Goal: Book appointment/travel/reservation

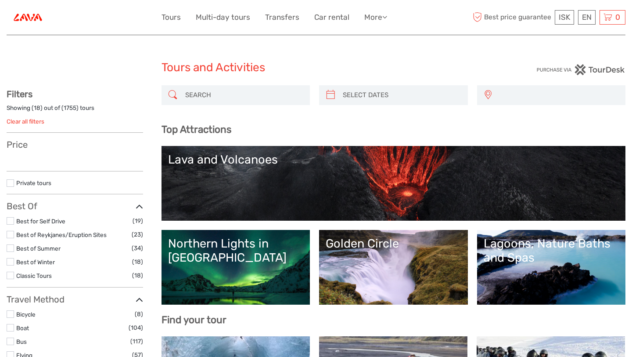
select select
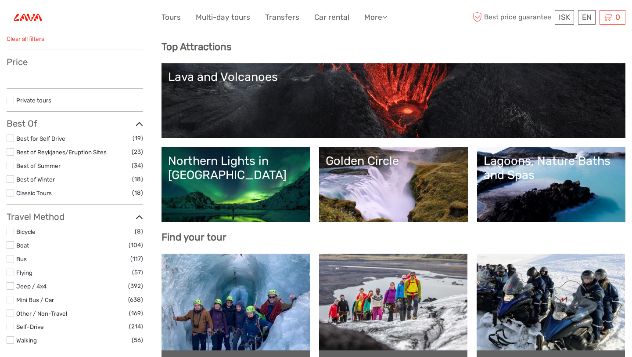
select select
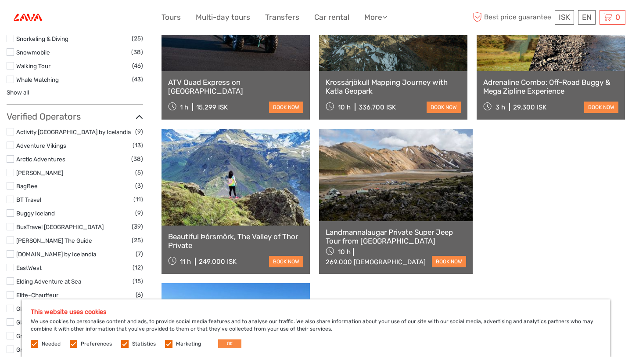
scroll to position [1064, 0]
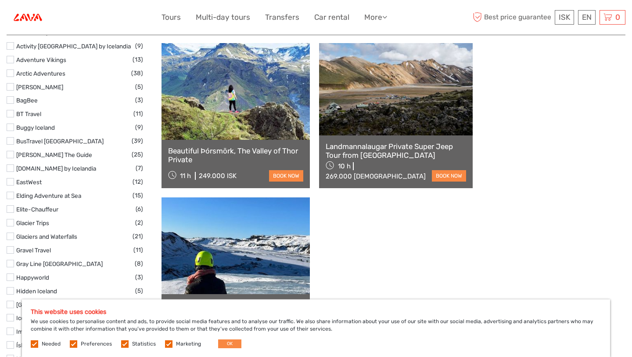
click at [374, 355] on link "See more" at bounding box center [393, 364] width 56 height 18
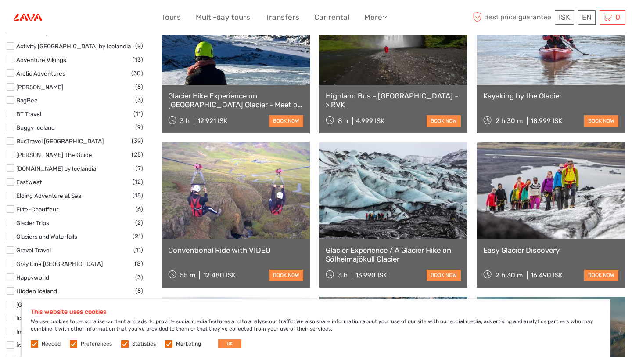
click at [477, 219] on link at bounding box center [551, 190] width 148 height 97
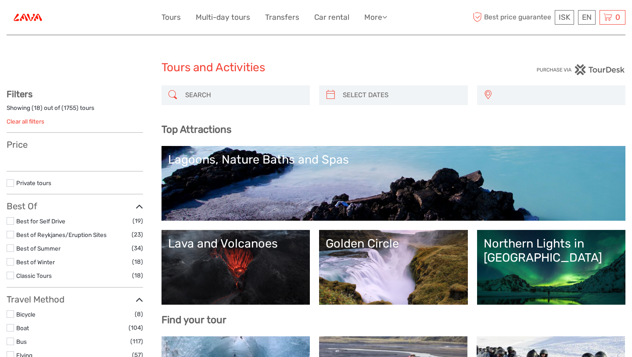
select select
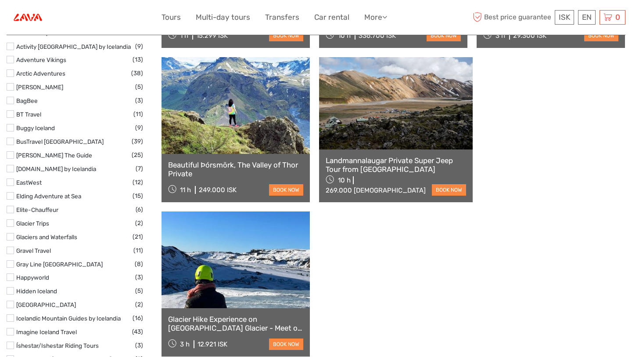
scroll to position [1064, 0]
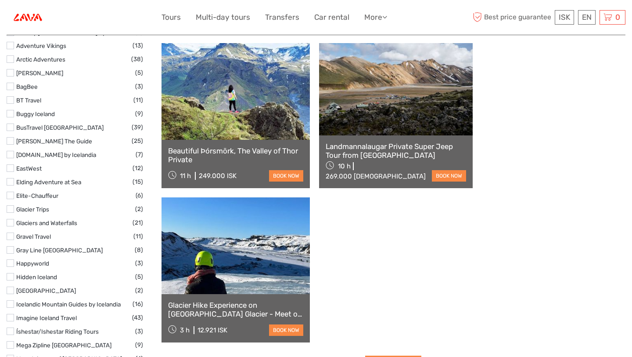
select select
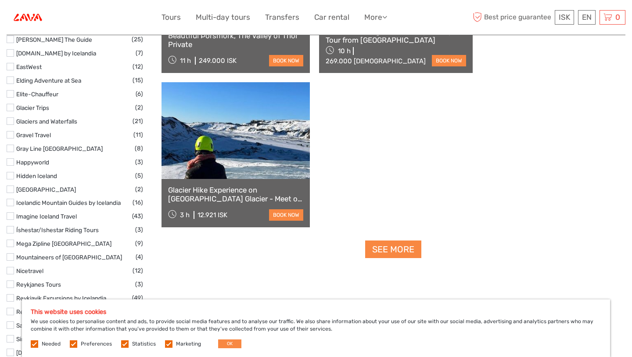
scroll to position [1151, 0]
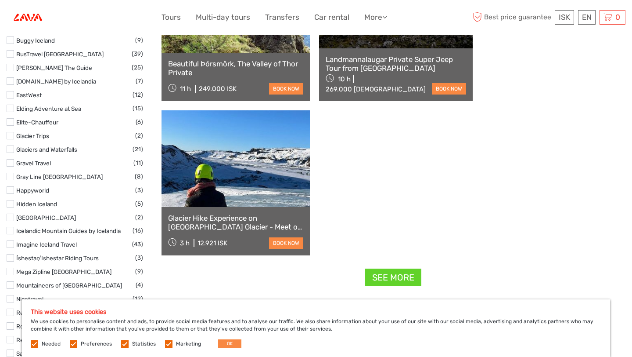
click at [409, 268] on link "See more" at bounding box center [393, 277] width 56 height 18
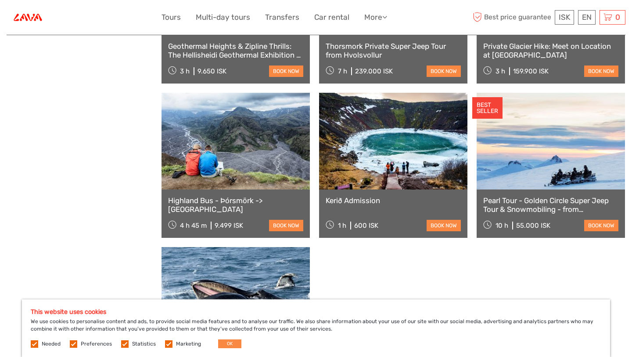
scroll to position [1730, 0]
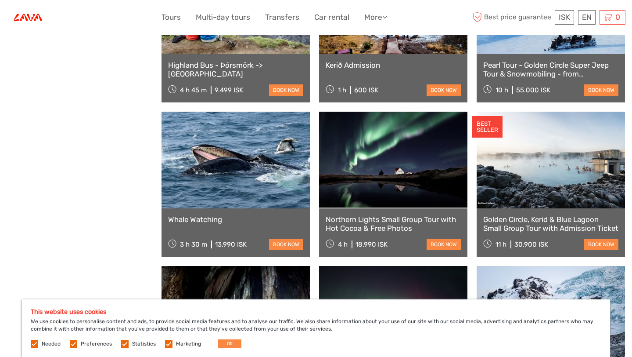
scroll to position [1862, 0]
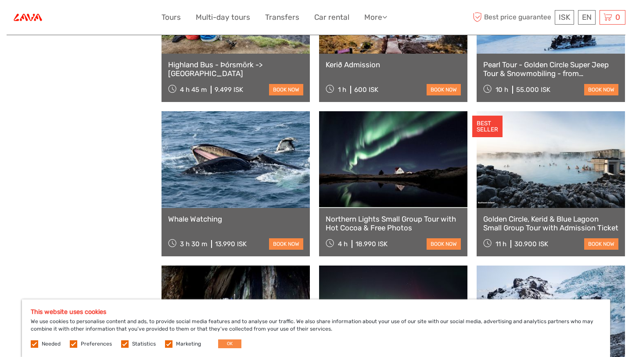
click at [326, 226] on link "Northern Lights Small Group Tour with Hot Cocoa & Free Photos" at bounding box center [393, 223] width 135 height 18
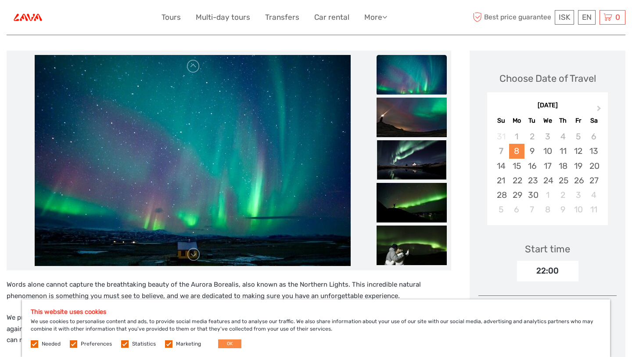
scroll to position [107, 0]
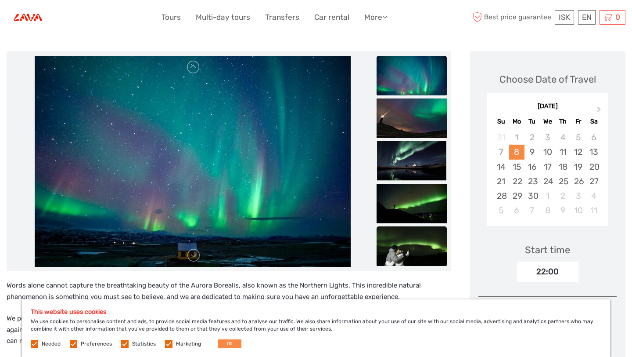
click at [394, 241] on img at bounding box center [412, 246] width 70 height 40
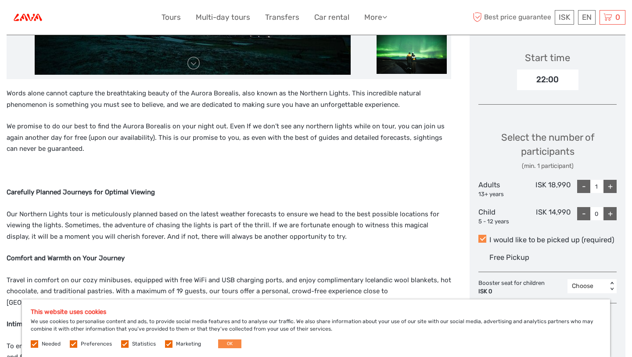
scroll to position [300, 0]
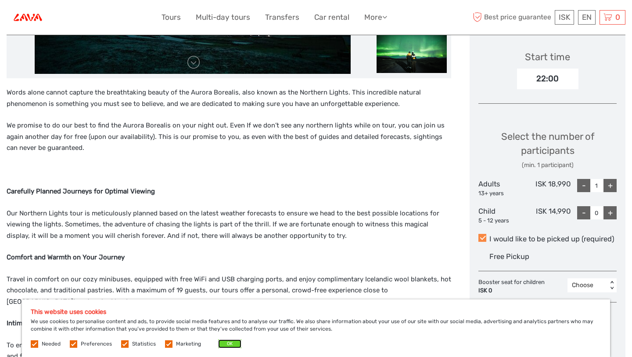
click at [237, 345] on button "OK" at bounding box center [229, 343] width 23 height 9
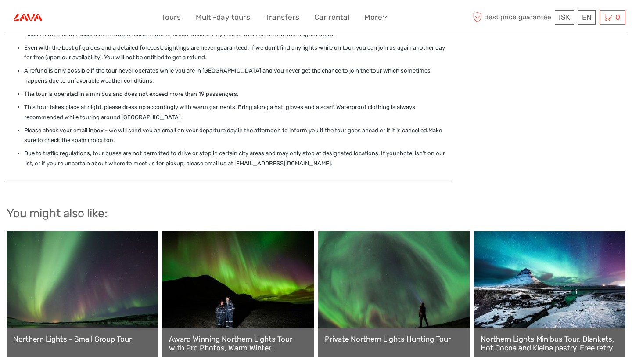
scroll to position [1479, 0]
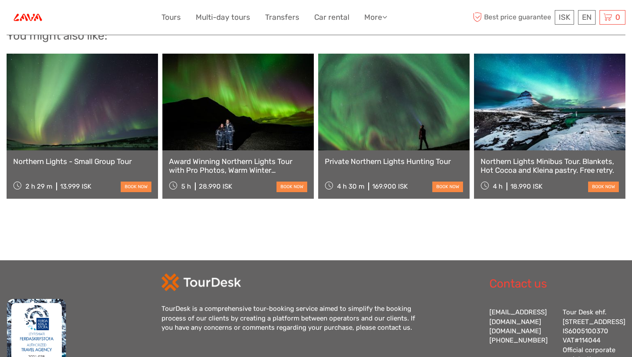
click at [257, 157] on link "Award Winning Northern Lights Tour with Pro Photos, Warm Winter Snowsuits, Outd…" at bounding box center [238, 166] width 138 height 18
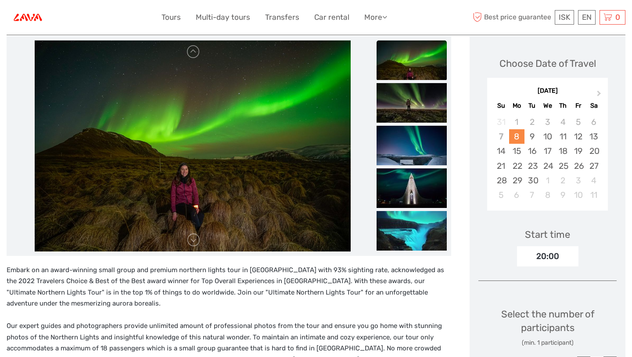
scroll to position [128, 0]
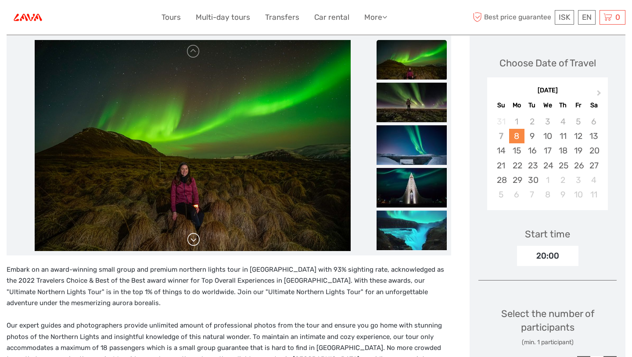
click at [191, 240] on link at bounding box center [194, 239] width 14 height 14
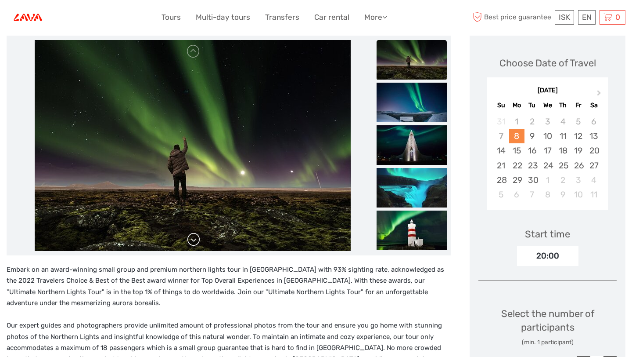
click at [191, 240] on link at bounding box center [194, 239] width 14 height 14
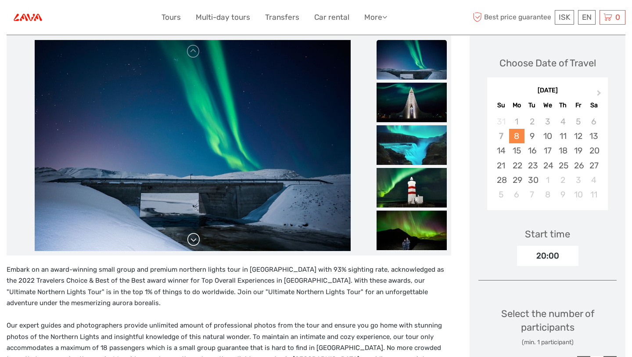
click at [191, 240] on link at bounding box center [194, 239] width 14 height 14
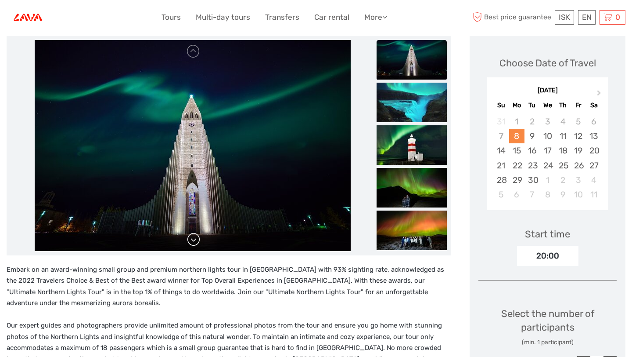
click at [191, 240] on link at bounding box center [194, 239] width 14 height 14
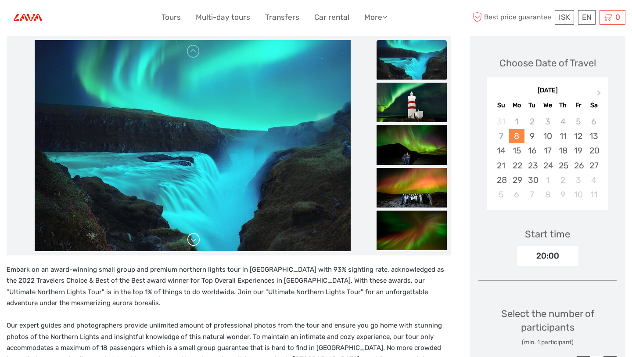
click at [191, 240] on link at bounding box center [194, 239] width 14 height 14
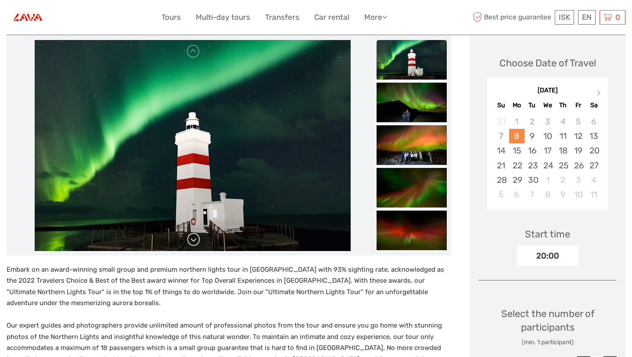
click at [191, 240] on link at bounding box center [194, 239] width 14 height 14
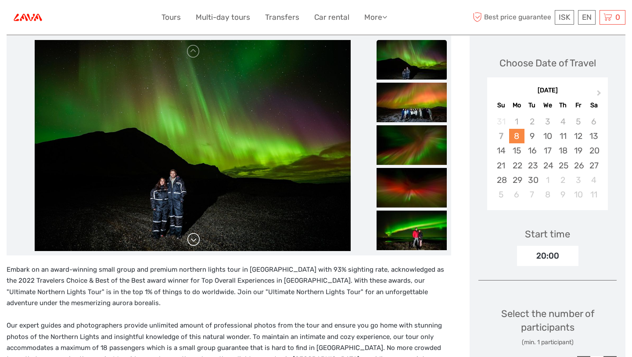
click at [192, 242] on link at bounding box center [194, 239] width 14 height 14
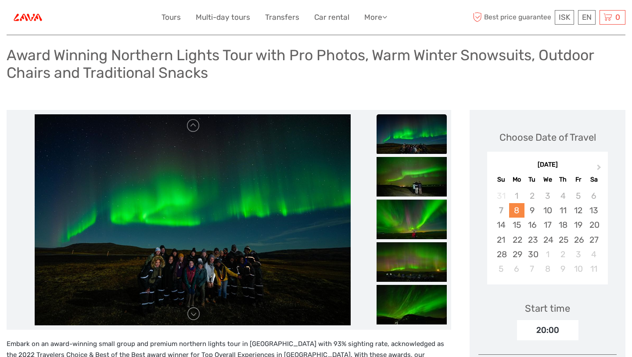
scroll to position [53, 0]
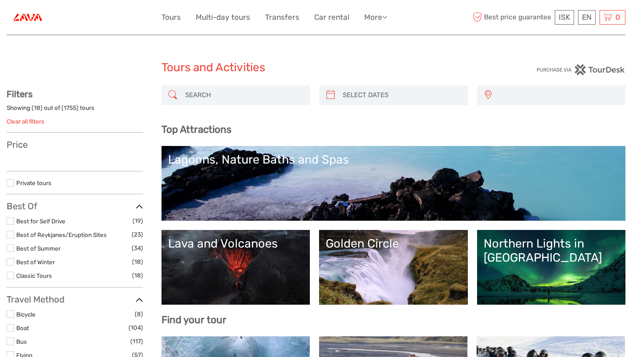
select select
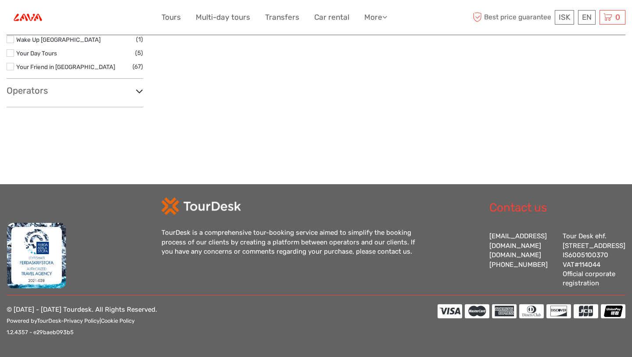
select select
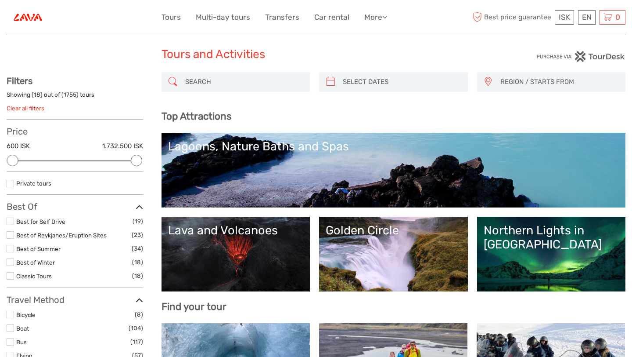
scroll to position [0, 0]
